Goal: Check status

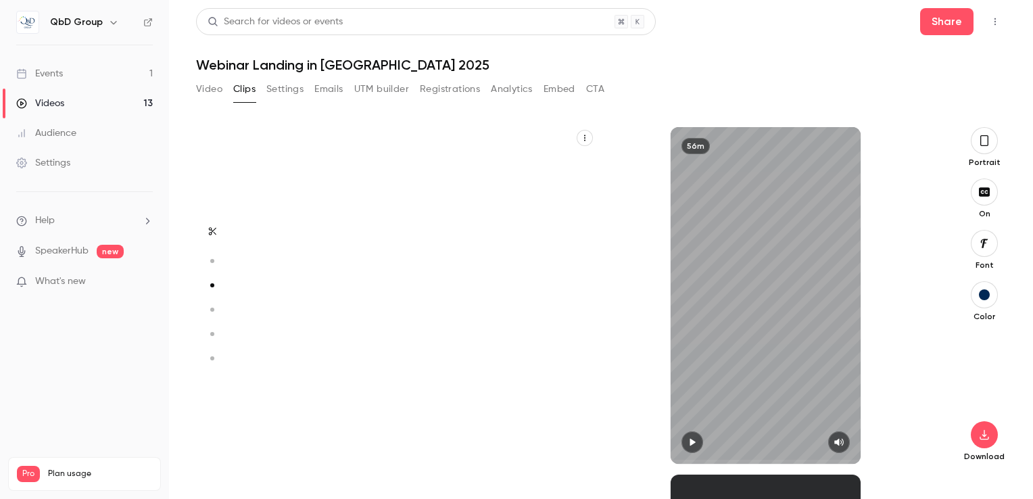
scroll to position [695, 0]
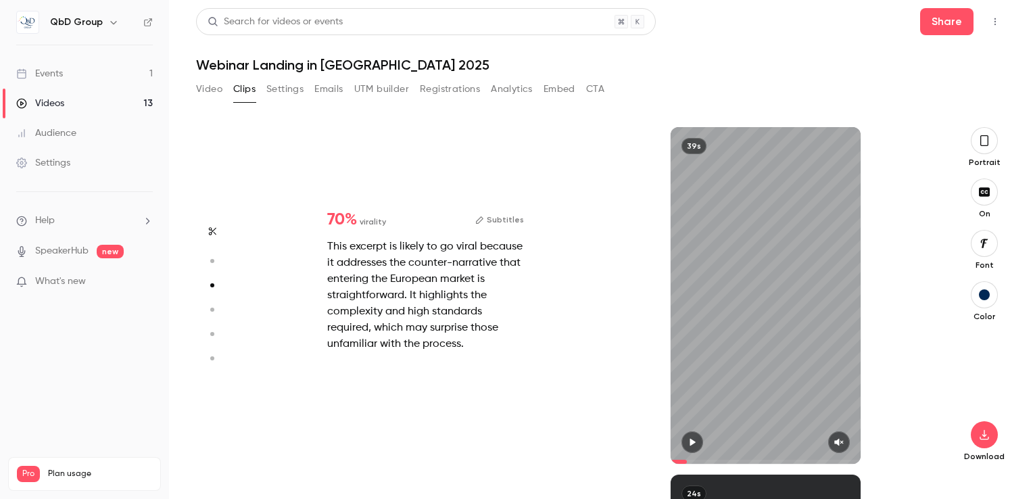
drag, startPoint x: 49, startPoint y: 72, endPoint x: 80, endPoint y: 78, distance: 31.7
click at [49, 72] on div "Events" at bounding box center [39, 74] width 47 height 14
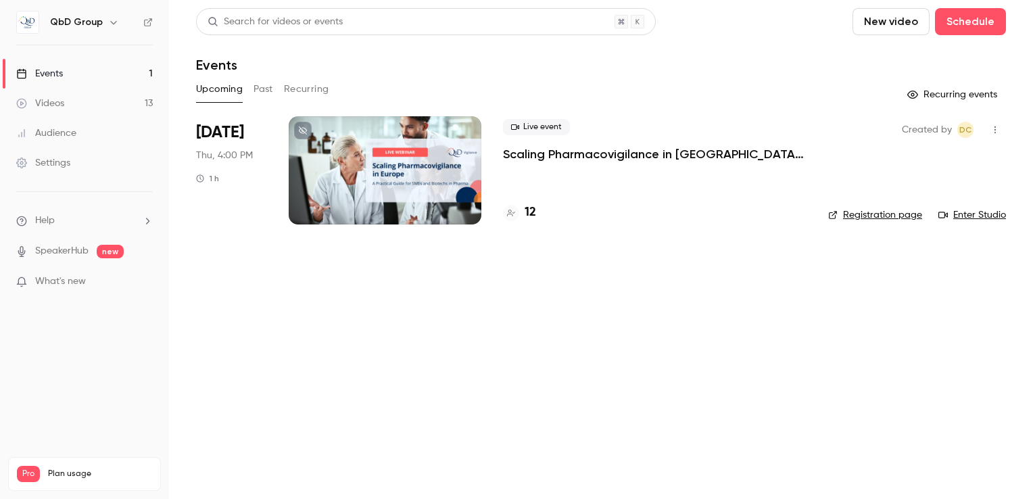
click at [534, 217] on h4 "12" at bounding box center [530, 213] width 11 height 18
